Goal: Navigation & Orientation: Find specific page/section

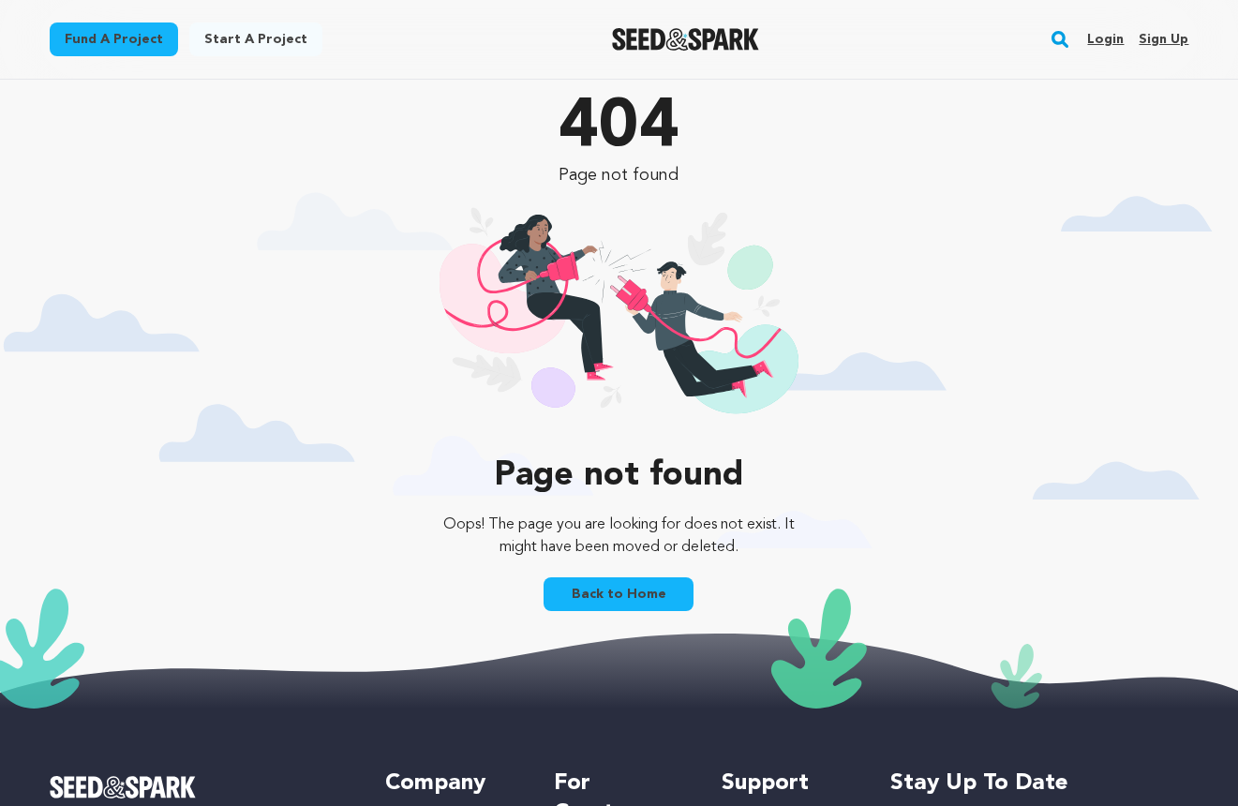
click at [628, 599] on link "Back to Home" at bounding box center [619, 594] width 150 height 34
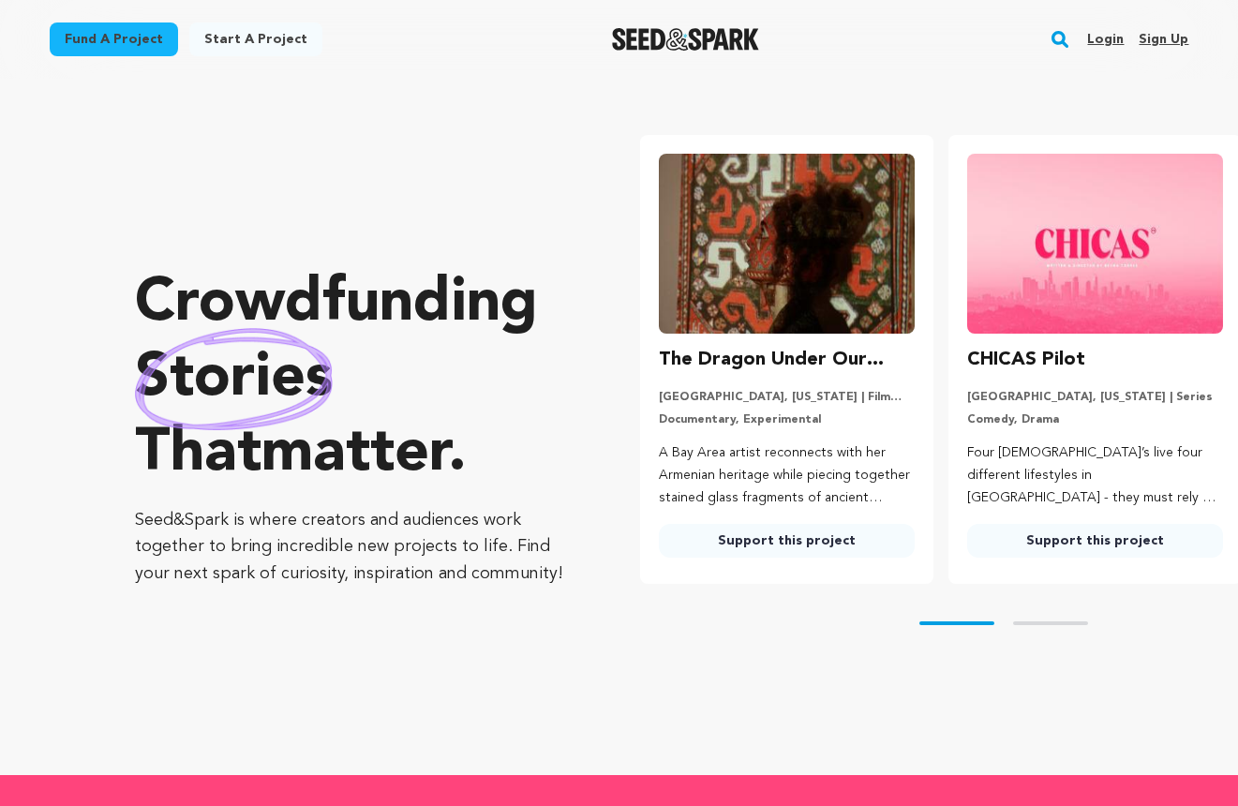
click at [1110, 43] on link "Login" at bounding box center [1105, 39] width 37 height 30
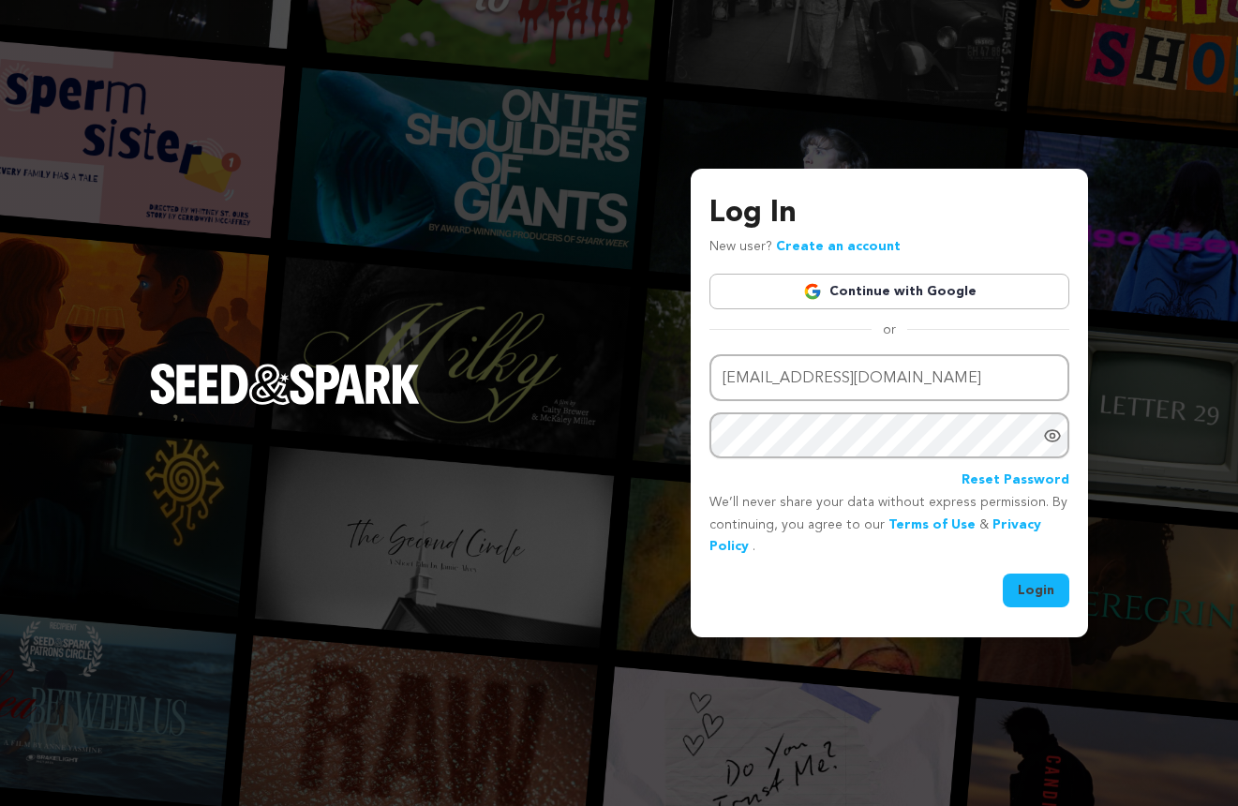
click at [1042, 599] on button "Login" at bounding box center [1036, 591] width 67 height 34
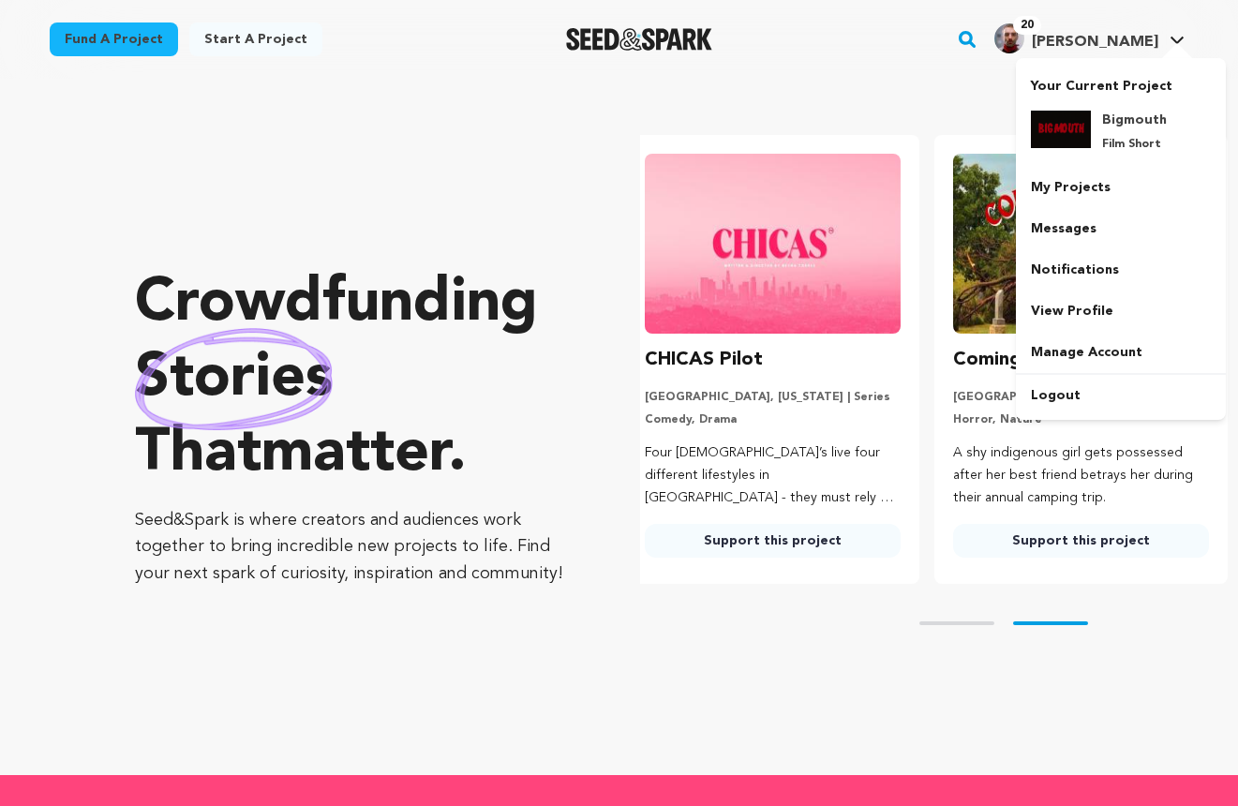
scroll to position [0, 323]
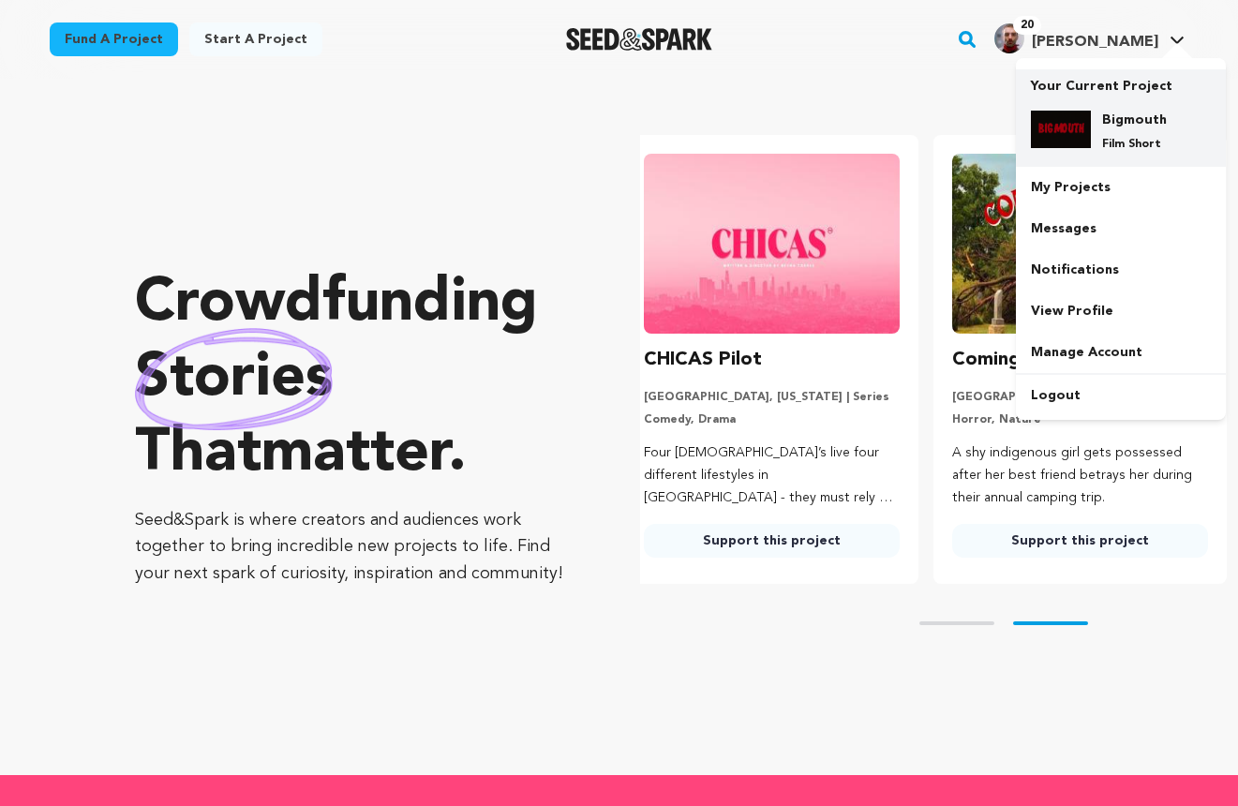
click at [1121, 125] on h4 "Bigmouth" at bounding box center [1135, 120] width 67 height 19
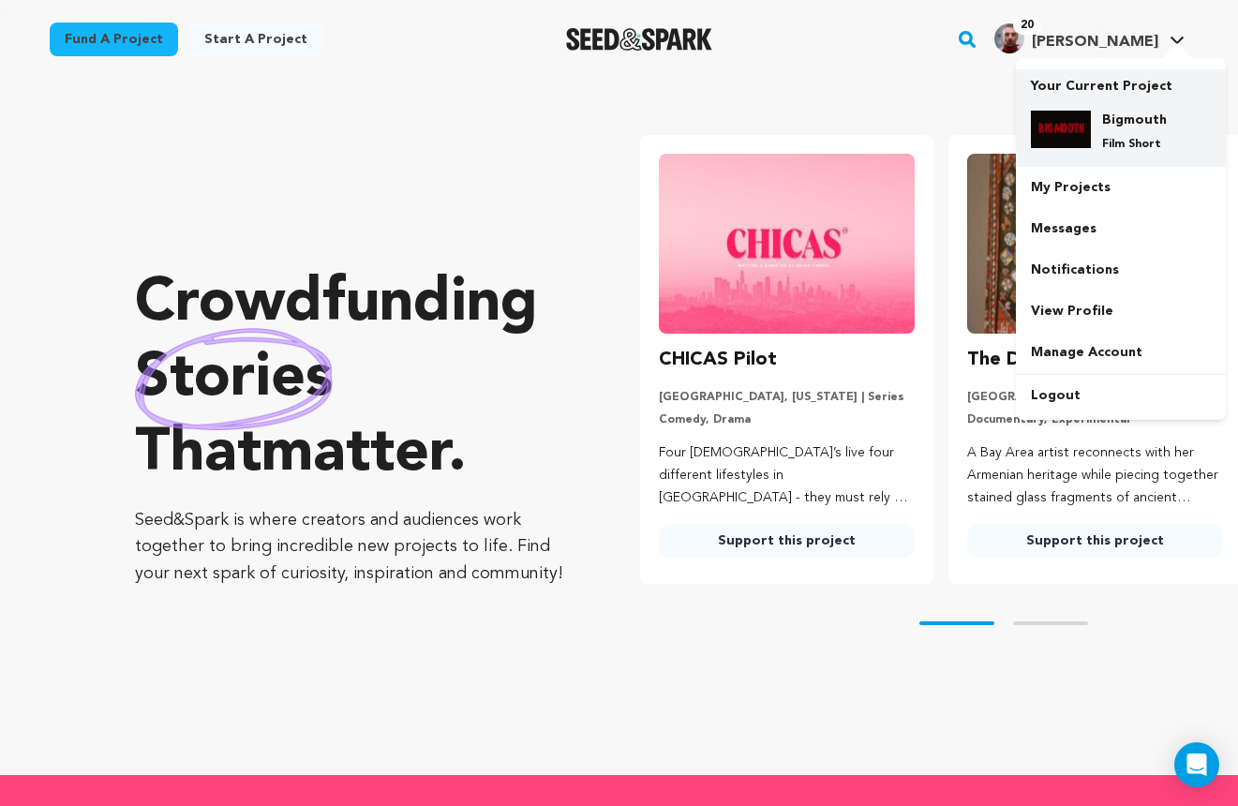
click at [1074, 127] on img at bounding box center [1061, 129] width 60 height 37
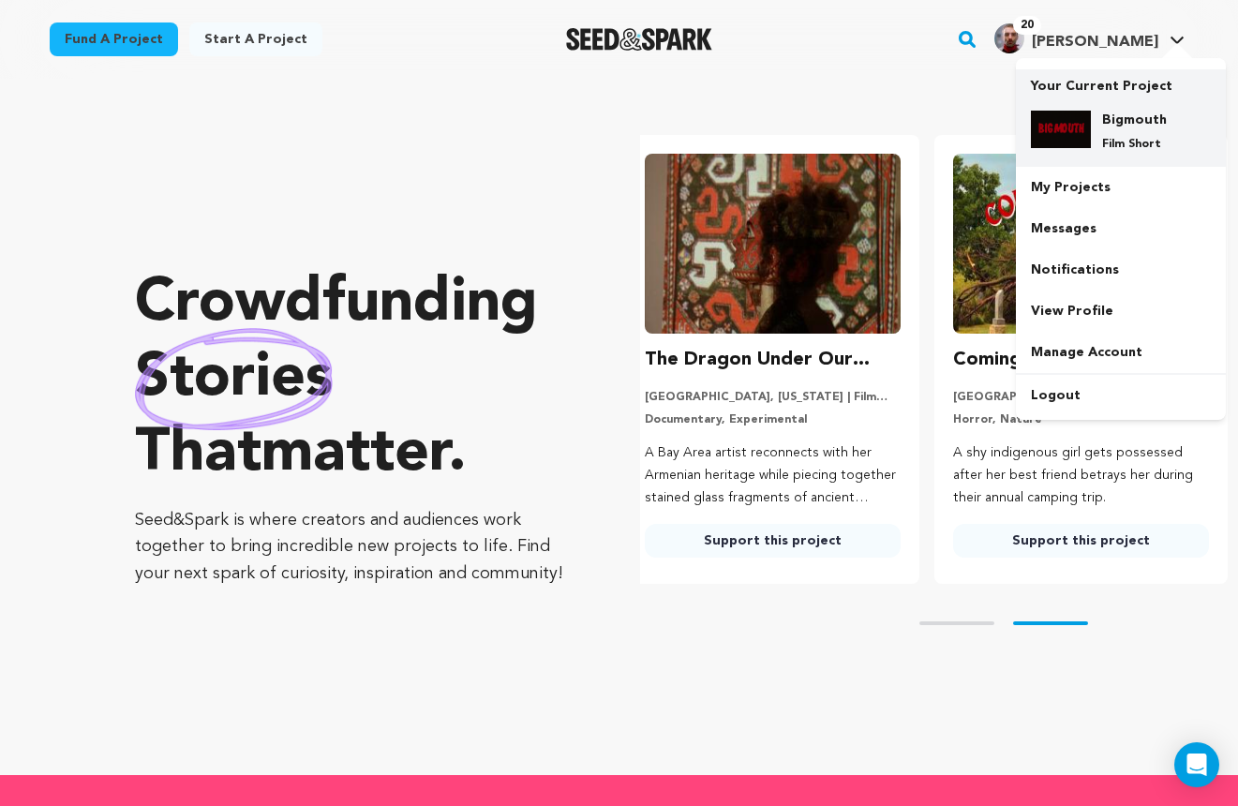
scroll to position [0, 323]
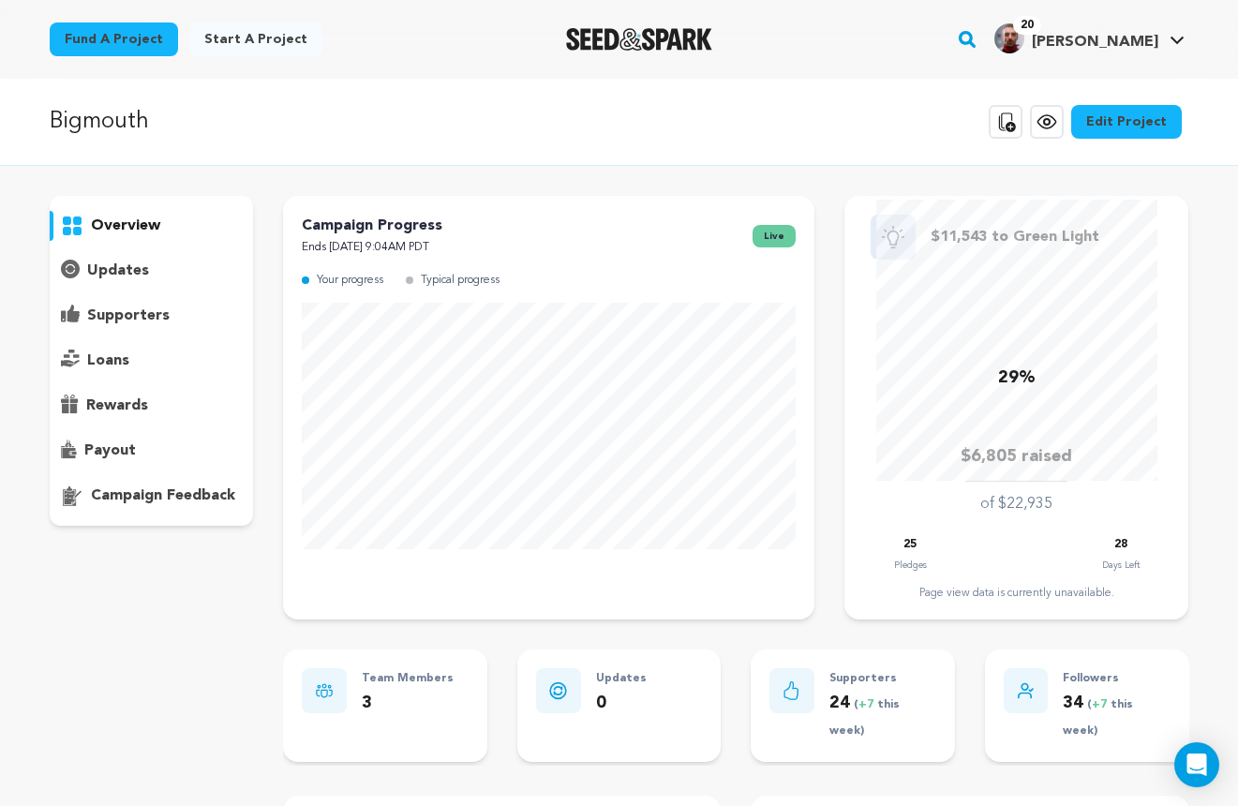
click at [95, 321] on p "supporters" at bounding box center [128, 316] width 82 height 22
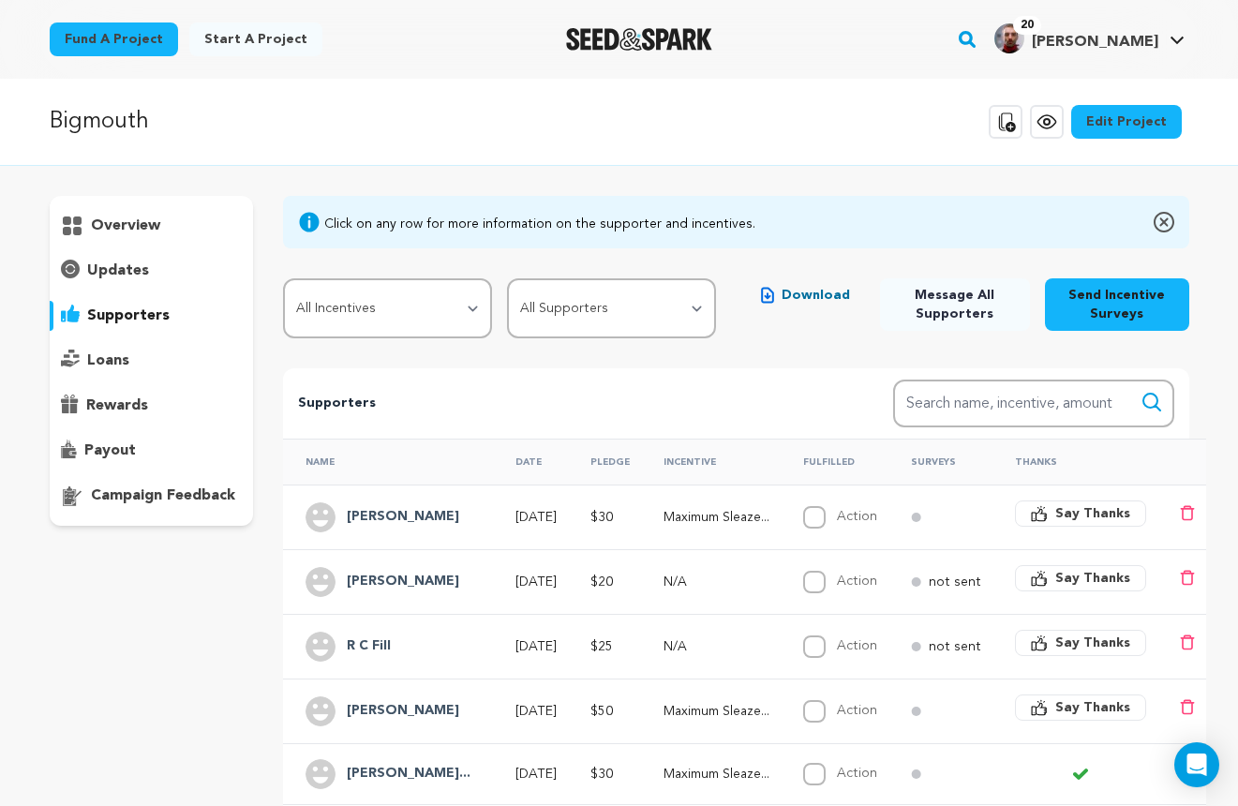
click at [366, 514] on h4 "[PERSON_NAME]" at bounding box center [403, 517] width 112 height 22
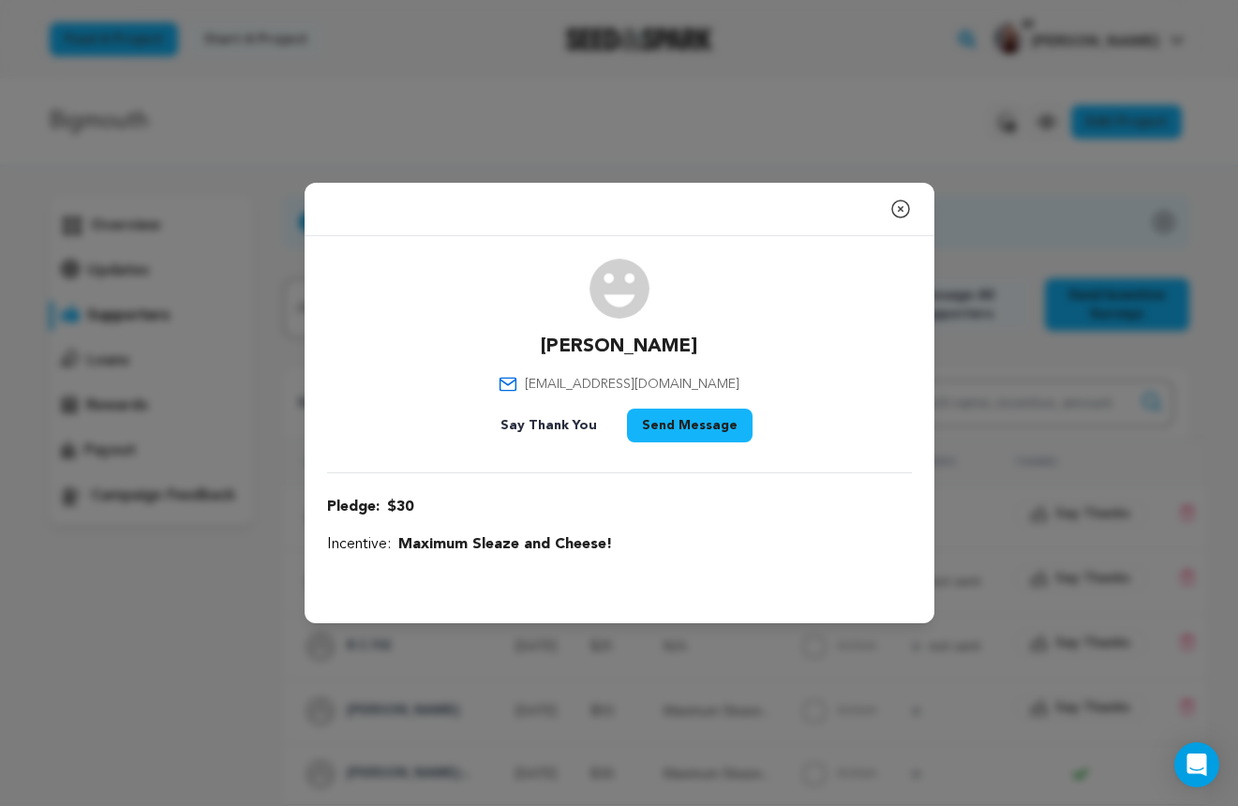
click at [901, 211] on icon "button" at bounding box center [900, 209] width 17 height 17
